Goal: Task Accomplishment & Management: Manage account settings

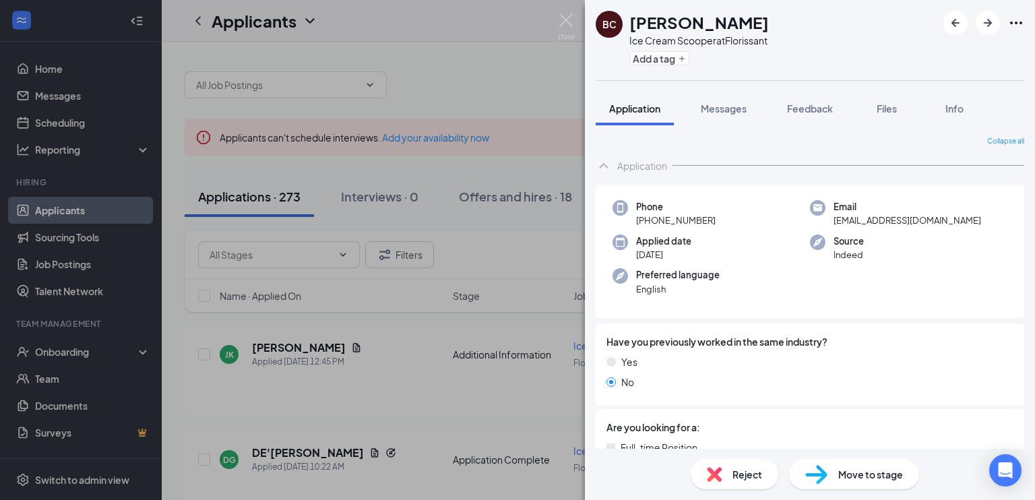
click at [412, 353] on div "BC [PERSON_NAME] Ice Cream Scooper at Florissant Add a tag Application Messages…" at bounding box center [517, 250] width 1035 height 500
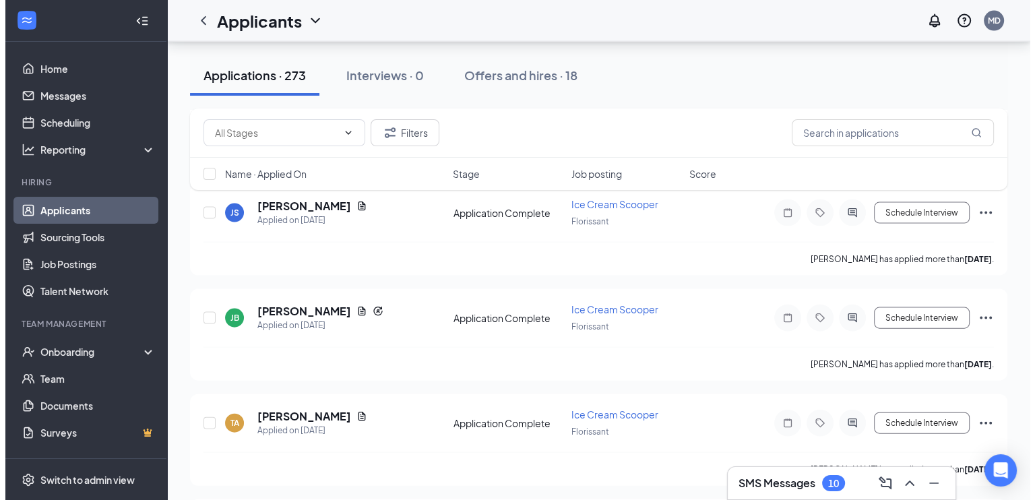
scroll to position [3235, 0]
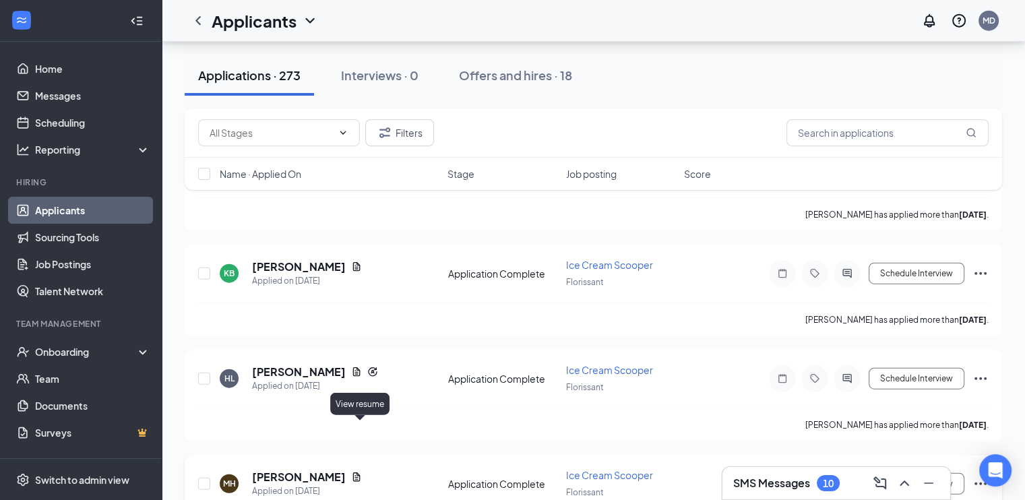
click at [357, 472] on icon "Document" at bounding box center [356, 476] width 7 height 9
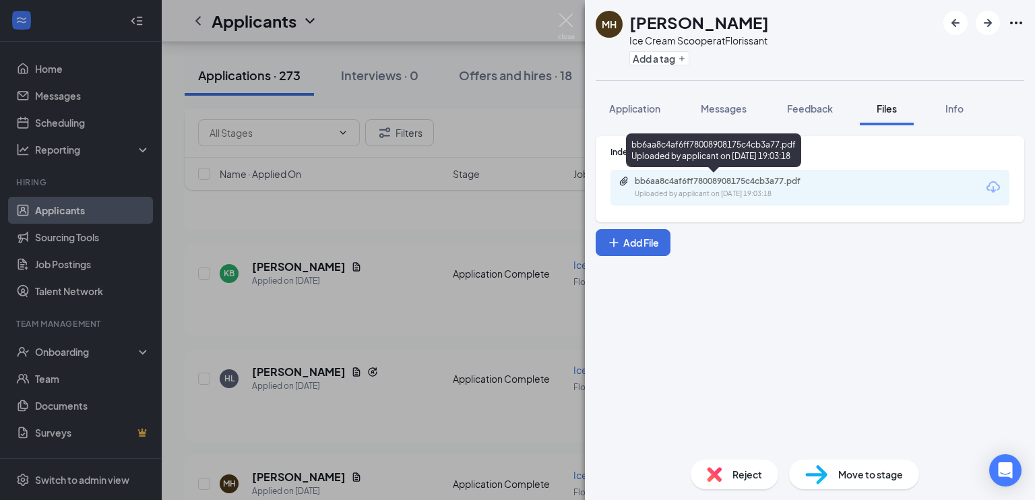
click at [720, 186] on div "bb6aa8c4af6ff78008908175c4cb3a77.pdf Uploaded by applicant on [DATE] 19:03:18" at bounding box center [728, 188] width 218 height 24
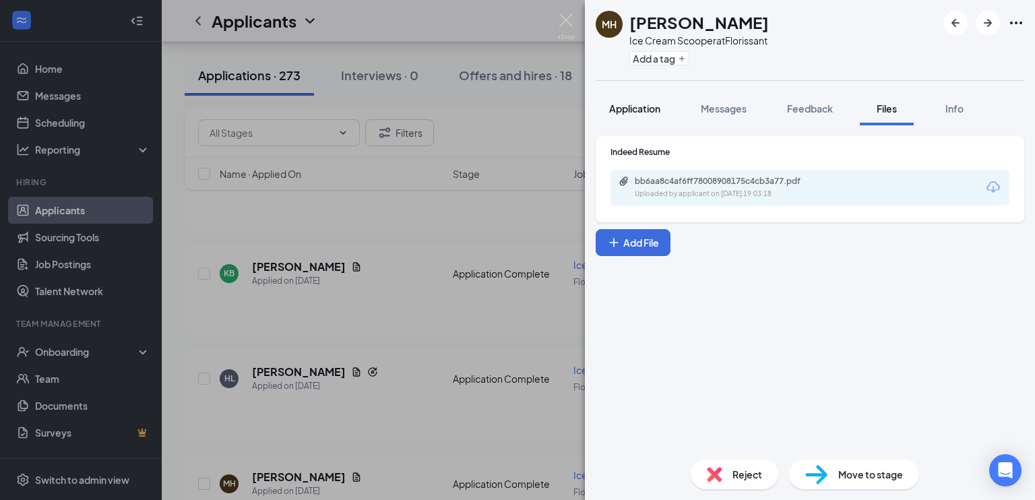
click at [643, 107] on span "Application" at bounding box center [634, 108] width 51 height 12
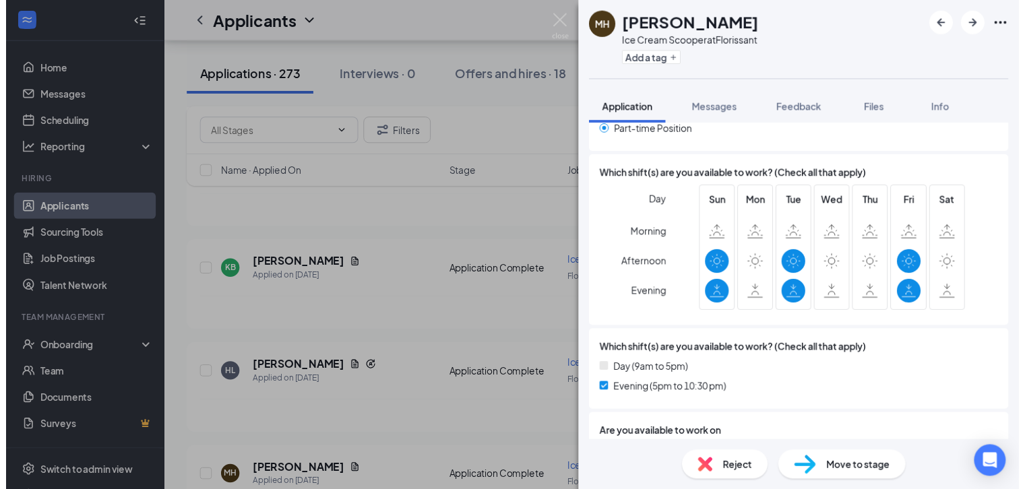
scroll to position [688, 0]
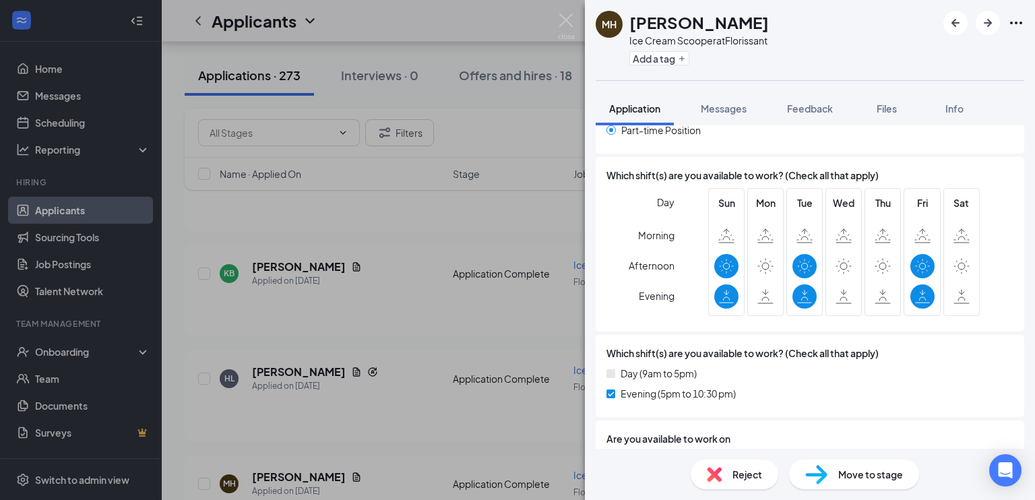
click at [400, 253] on div "MH [PERSON_NAME] Ice Cream Scooper at Florissant Add a tag Application Messages…" at bounding box center [517, 250] width 1035 height 500
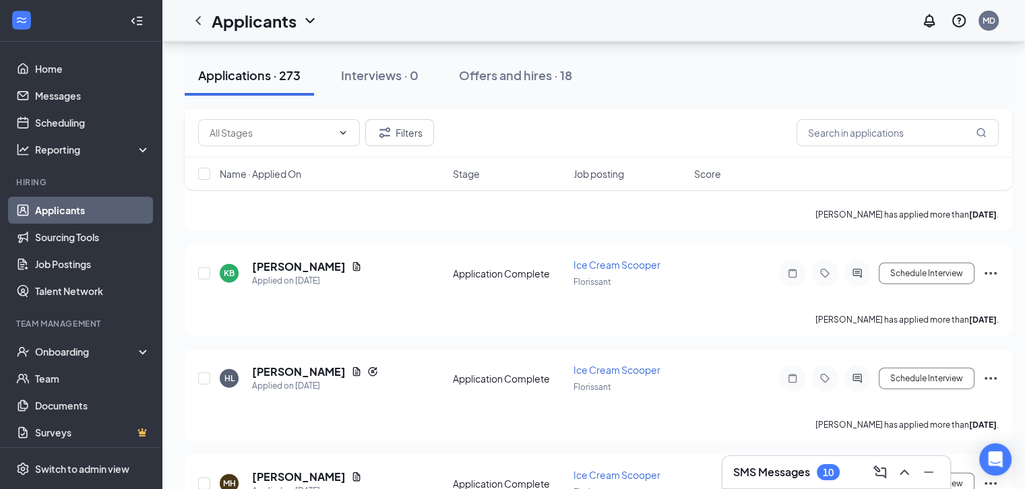
scroll to position [3594, 0]
